Goal: Transaction & Acquisition: Purchase product/service

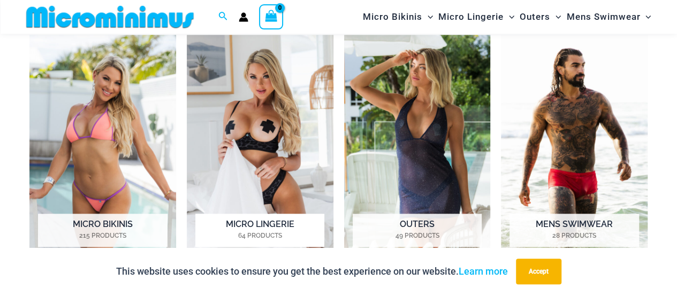
scroll to position [526, 0]
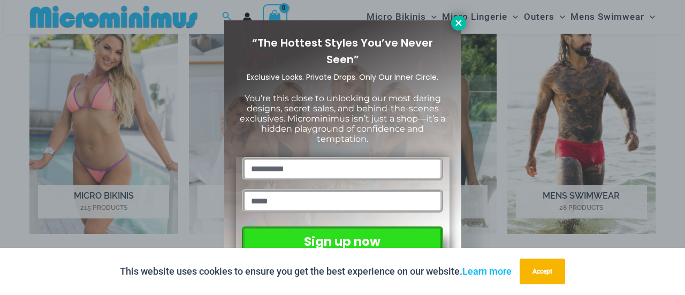
click at [460, 19] on icon at bounding box center [459, 23] width 10 height 10
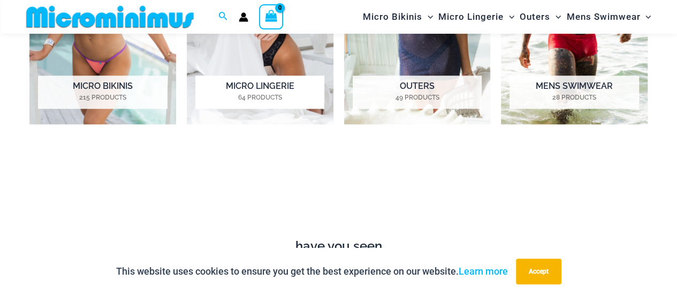
scroll to position [580, 0]
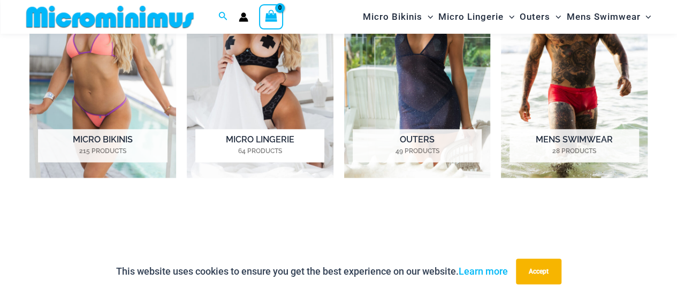
click at [242, 79] on img "Visit product category Micro Lingerie" at bounding box center [260, 63] width 147 height 227
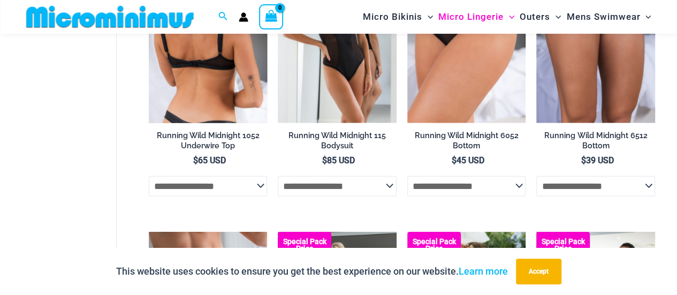
scroll to position [1062, 0]
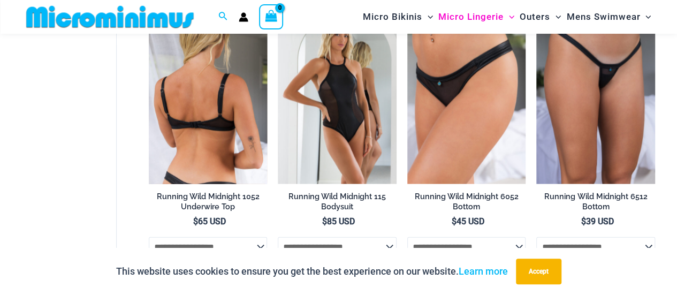
click at [198, 138] on img at bounding box center [208, 95] width 119 height 178
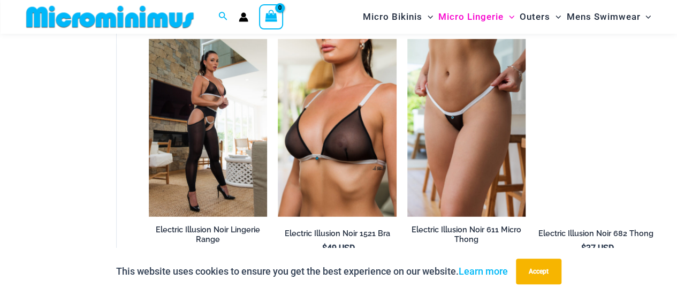
scroll to position [1650, 0]
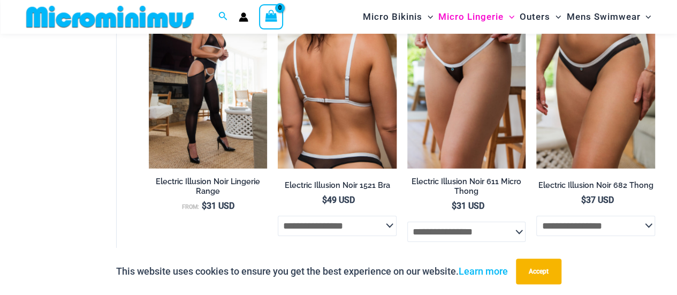
click at [345, 106] on img at bounding box center [337, 80] width 119 height 178
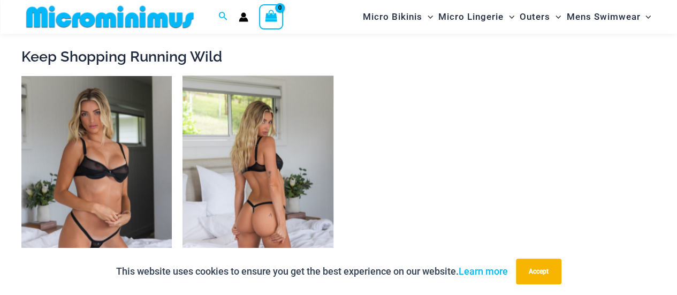
scroll to position [1229, 0]
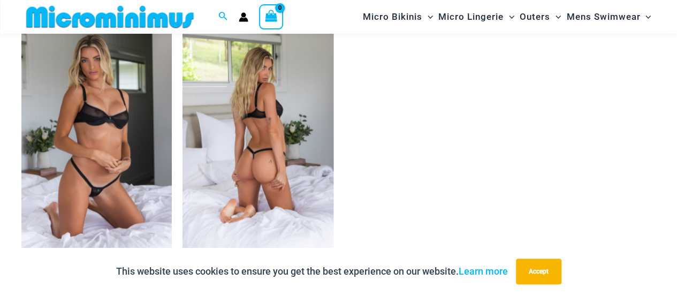
click at [255, 137] on img at bounding box center [257, 135] width 150 height 226
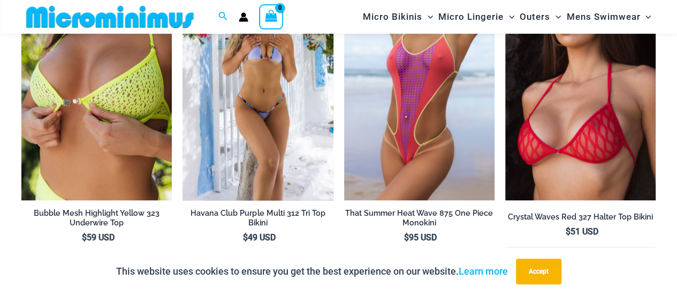
scroll to position [2672, 0]
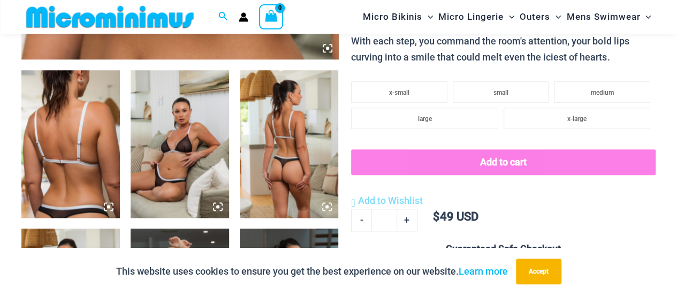
scroll to position [534, 0]
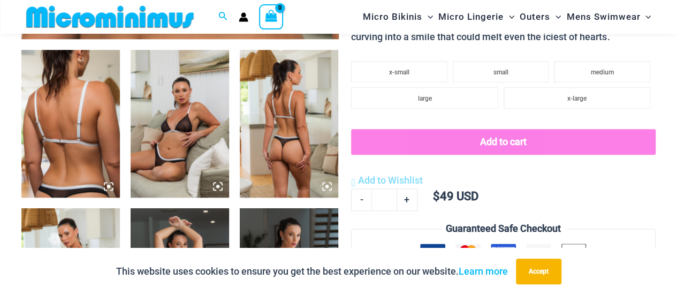
click at [182, 132] on img at bounding box center [179, 124] width 98 height 148
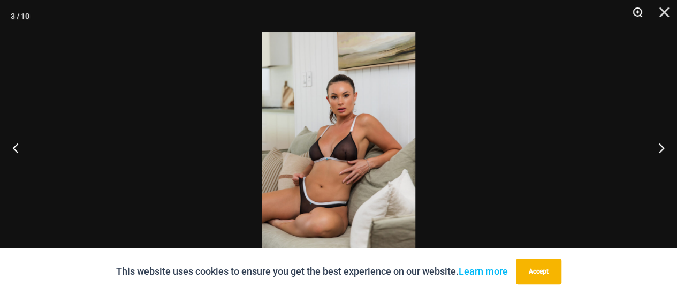
click at [639, 12] on button "Zoom" at bounding box center [633, 16] width 27 height 32
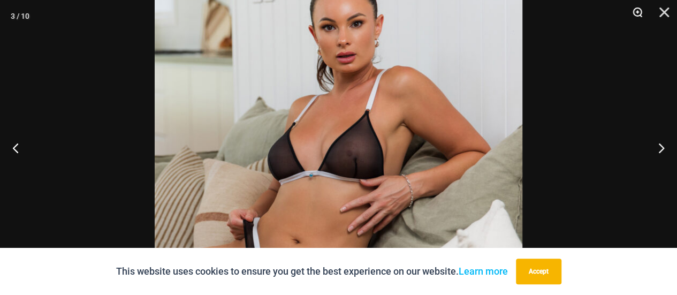
click at [639, 12] on button "Zoom" at bounding box center [633, 16] width 27 height 32
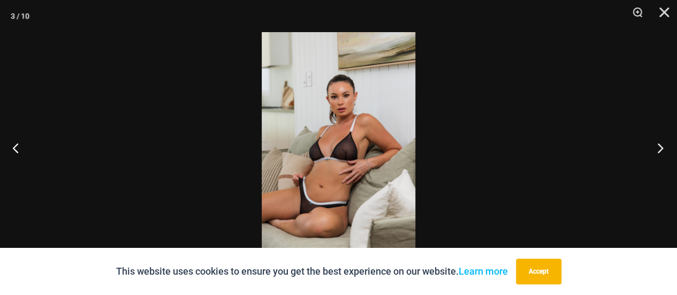
click at [663, 144] on button "Next" at bounding box center [656, 147] width 40 height 53
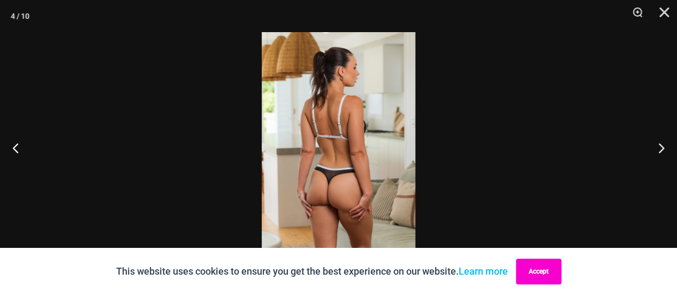
click at [542, 280] on button "Accept" at bounding box center [538, 271] width 45 height 26
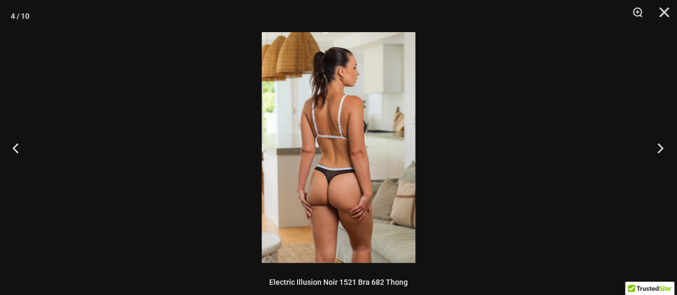
click at [663, 144] on button "Next" at bounding box center [656, 147] width 40 height 53
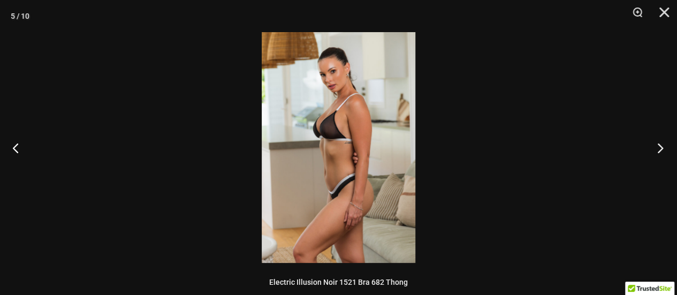
click at [663, 144] on button "Next" at bounding box center [656, 147] width 40 height 53
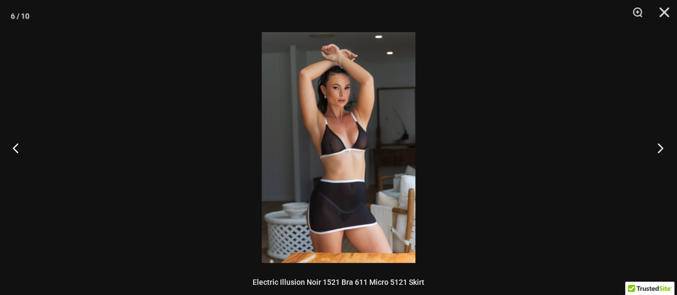
click at [663, 144] on button "Next" at bounding box center [656, 147] width 40 height 53
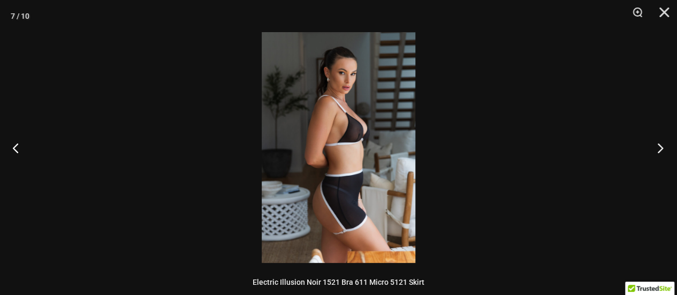
click at [663, 143] on button "Next" at bounding box center [656, 147] width 40 height 53
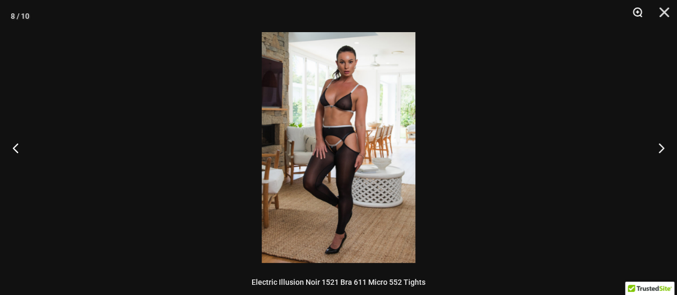
click at [637, 13] on button "Zoom" at bounding box center [633, 16] width 27 height 32
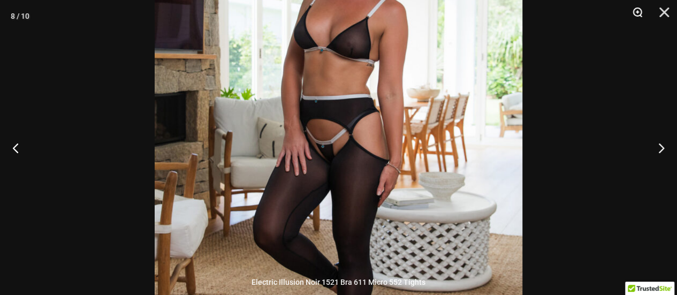
click at [635, 12] on button "Zoom" at bounding box center [633, 16] width 27 height 32
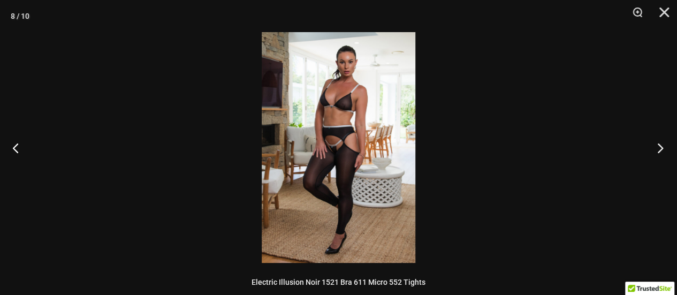
click at [660, 150] on button "Next" at bounding box center [656, 147] width 40 height 53
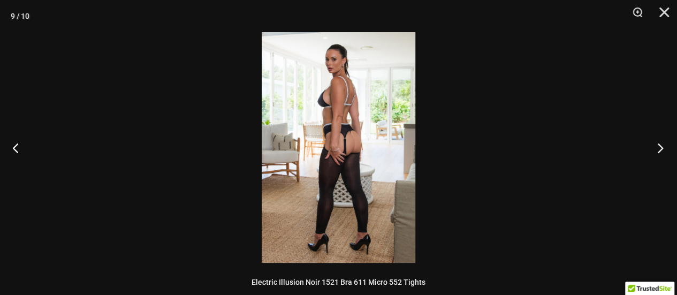
click at [658, 148] on button "Next" at bounding box center [656, 147] width 40 height 53
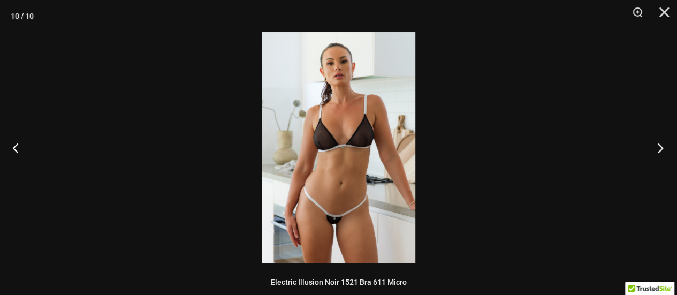
click at [655, 145] on button "Next" at bounding box center [656, 147] width 40 height 53
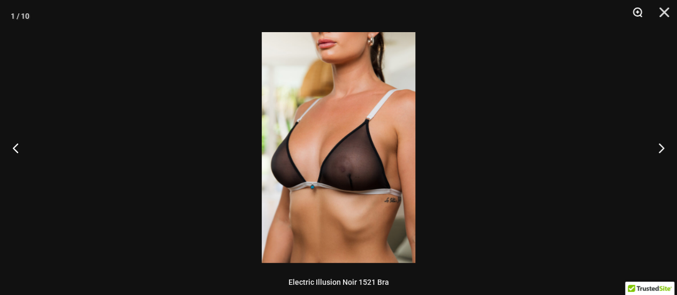
click at [636, 9] on button "Zoom" at bounding box center [633, 16] width 27 height 32
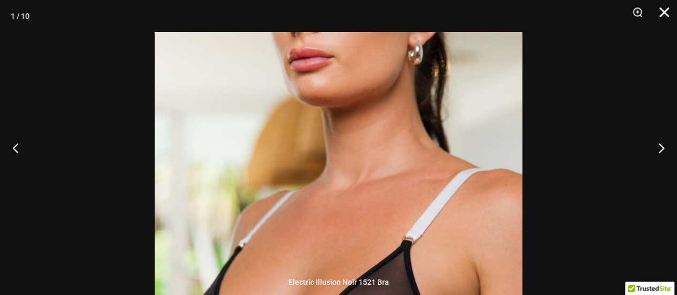
click at [664, 12] on button "Close" at bounding box center [660, 16] width 27 height 32
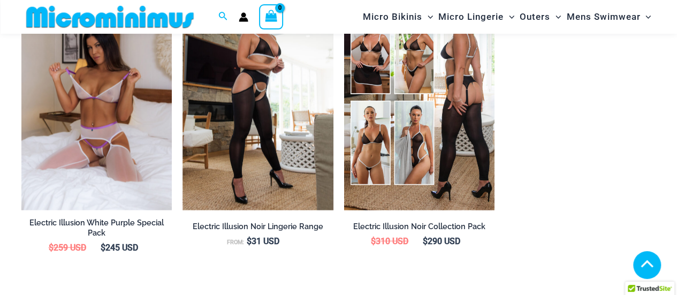
scroll to position [1175, 0]
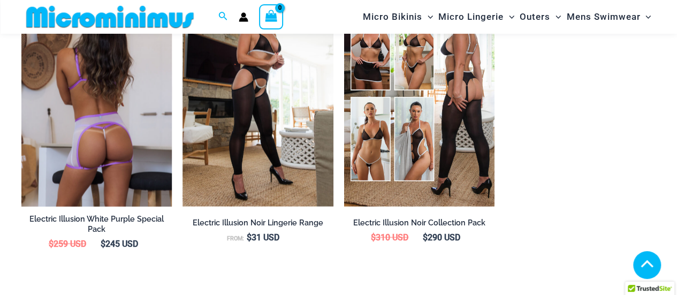
click at [86, 112] on img at bounding box center [96, 94] width 150 height 226
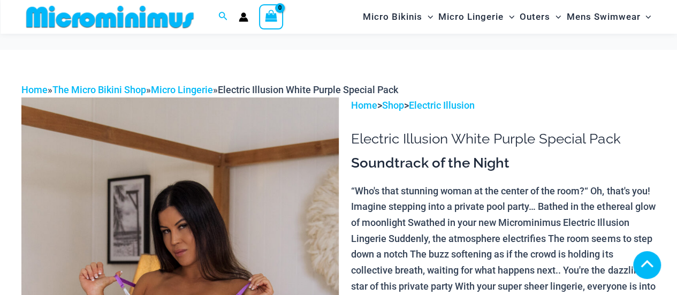
scroll to position [211, 0]
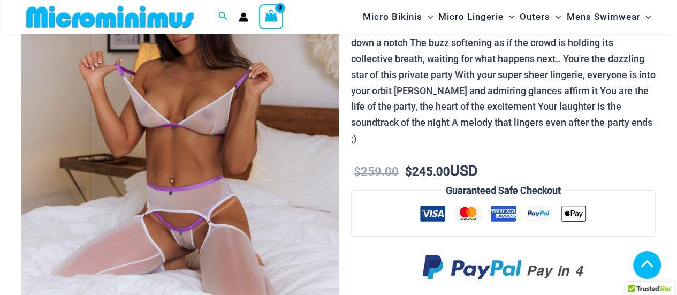
click at [201, 125] on img at bounding box center [179, 123] width 317 height 475
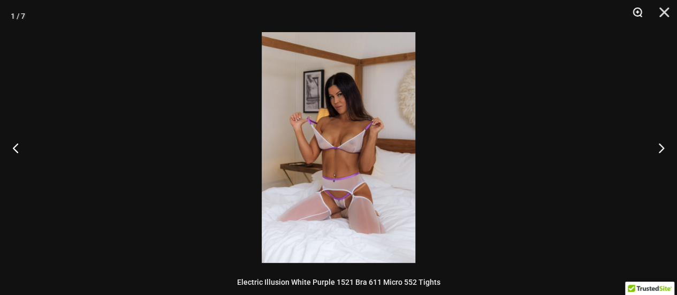
click at [639, 11] on button "Zoom" at bounding box center [633, 16] width 27 height 32
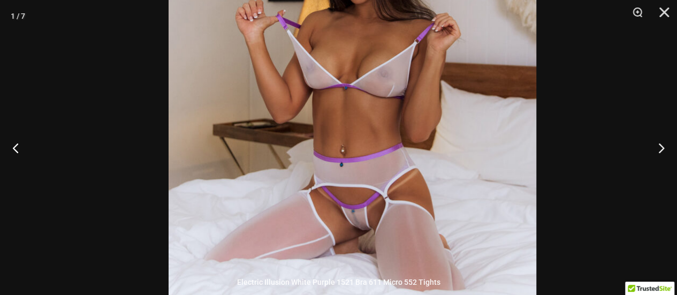
click at [428, 74] on img at bounding box center [351, 84] width 367 height 551
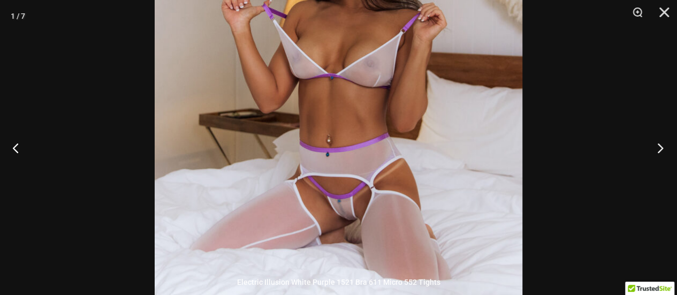
click at [664, 143] on button "Next" at bounding box center [656, 147] width 40 height 53
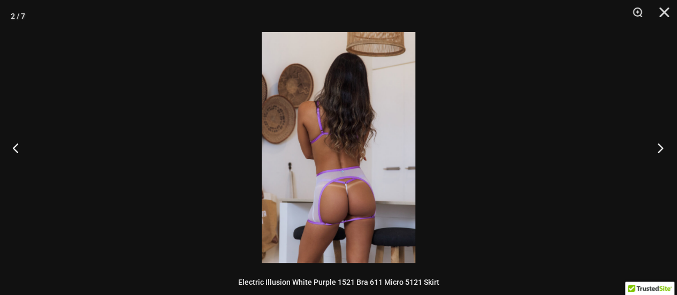
click at [655, 141] on button "Next" at bounding box center [656, 147] width 40 height 53
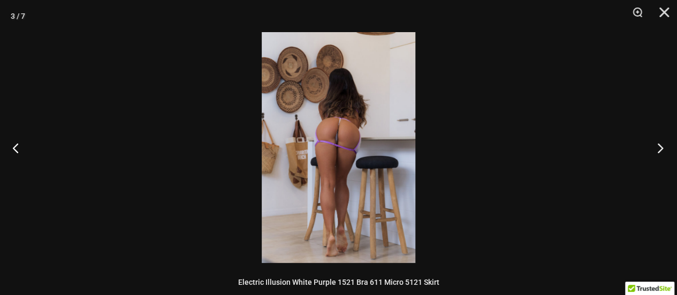
click at [656, 142] on button "Next" at bounding box center [656, 147] width 40 height 53
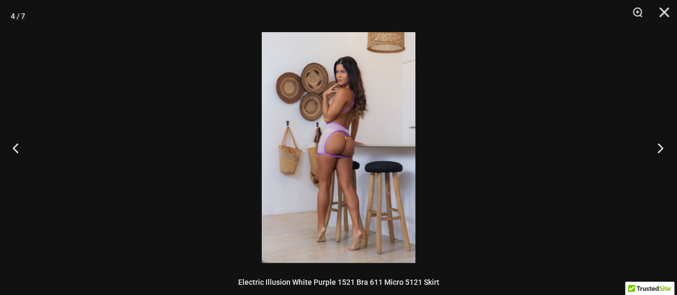
click at [657, 143] on button "Next" at bounding box center [656, 147] width 40 height 53
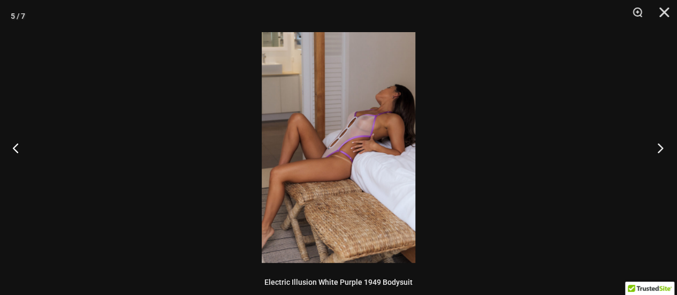
click at [657, 143] on button "Next" at bounding box center [656, 147] width 40 height 53
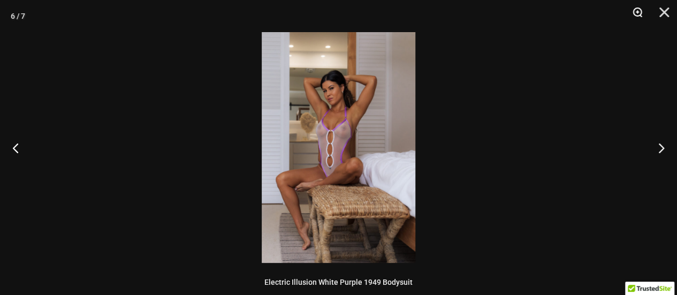
click at [635, 10] on button "Zoom" at bounding box center [633, 16] width 27 height 32
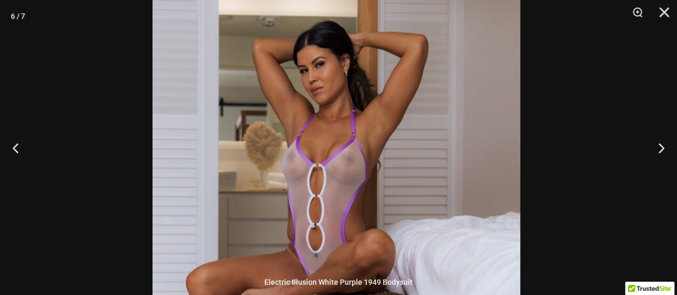
click at [365, 144] on img at bounding box center [335, 205] width 367 height 551
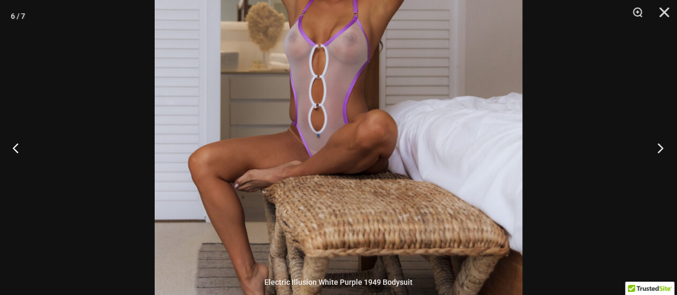
click at [660, 149] on button "Next" at bounding box center [656, 147] width 40 height 53
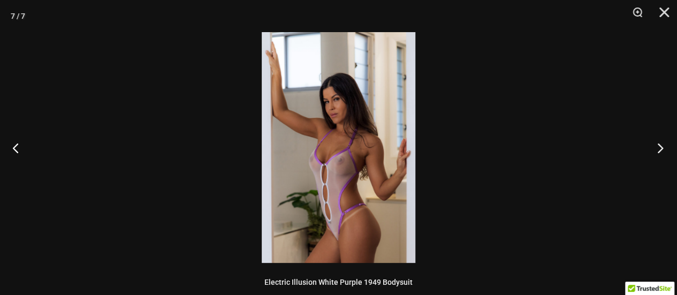
click at [656, 149] on button "Next" at bounding box center [656, 147] width 40 height 53
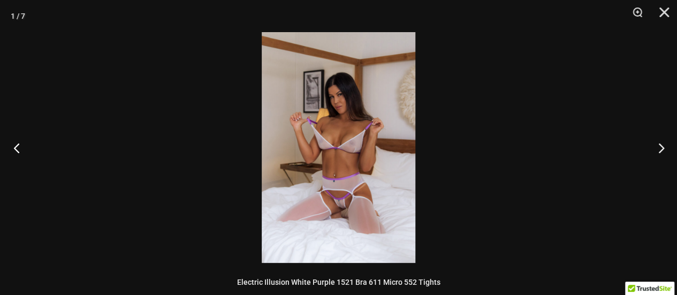
click at [14, 143] on button "Previous" at bounding box center [20, 147] width 40 height 53
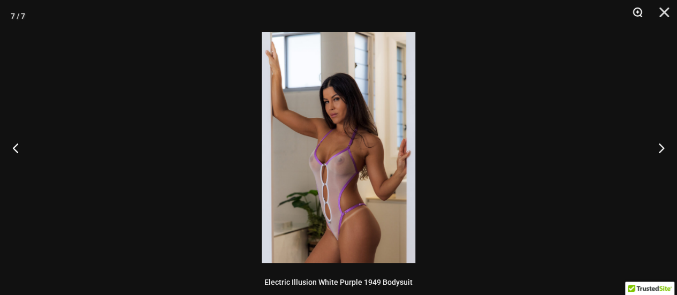
click at [640, 12] on button "Zoom" at bounding box center [633, 16] width 27 height 32
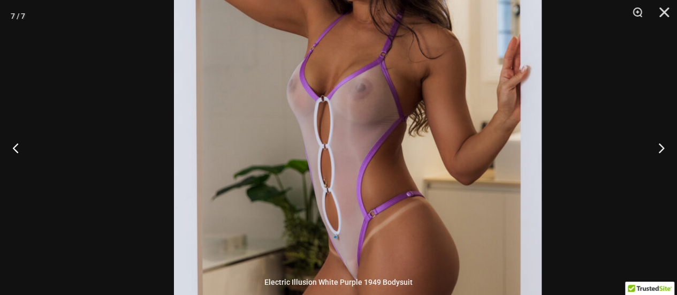
click at [400, 105] on img at bounding box center [357, 58] width 367 height 551
